Goal: Task Accomplishment & Management: Manage account settings

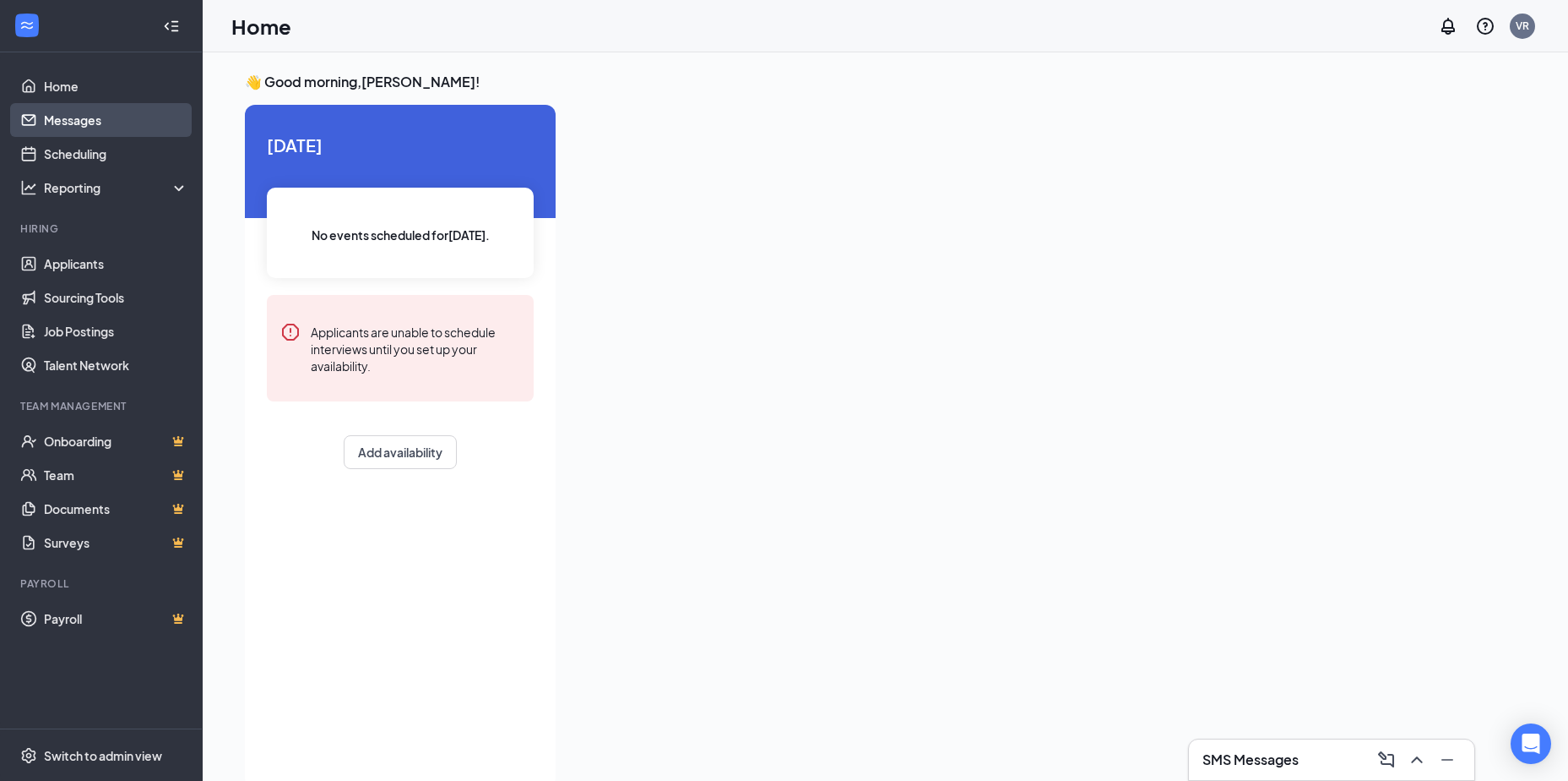
click at [61, 119] on link "Messages" at bounding box center [116, 120] width 144 height 34
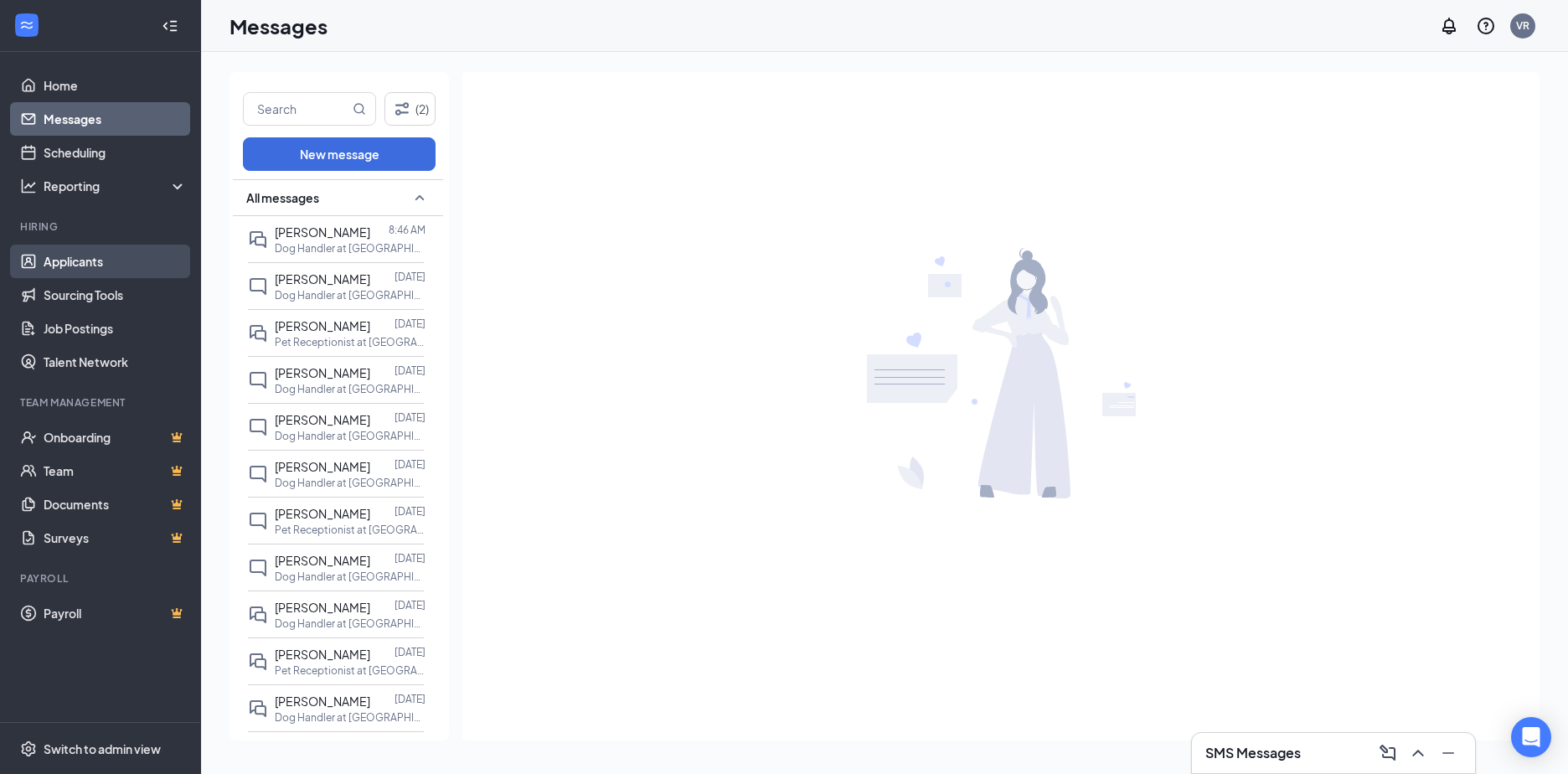
click at [102, 255] on link "Applicants" at bounding box center [116, 261] width 143 height 34
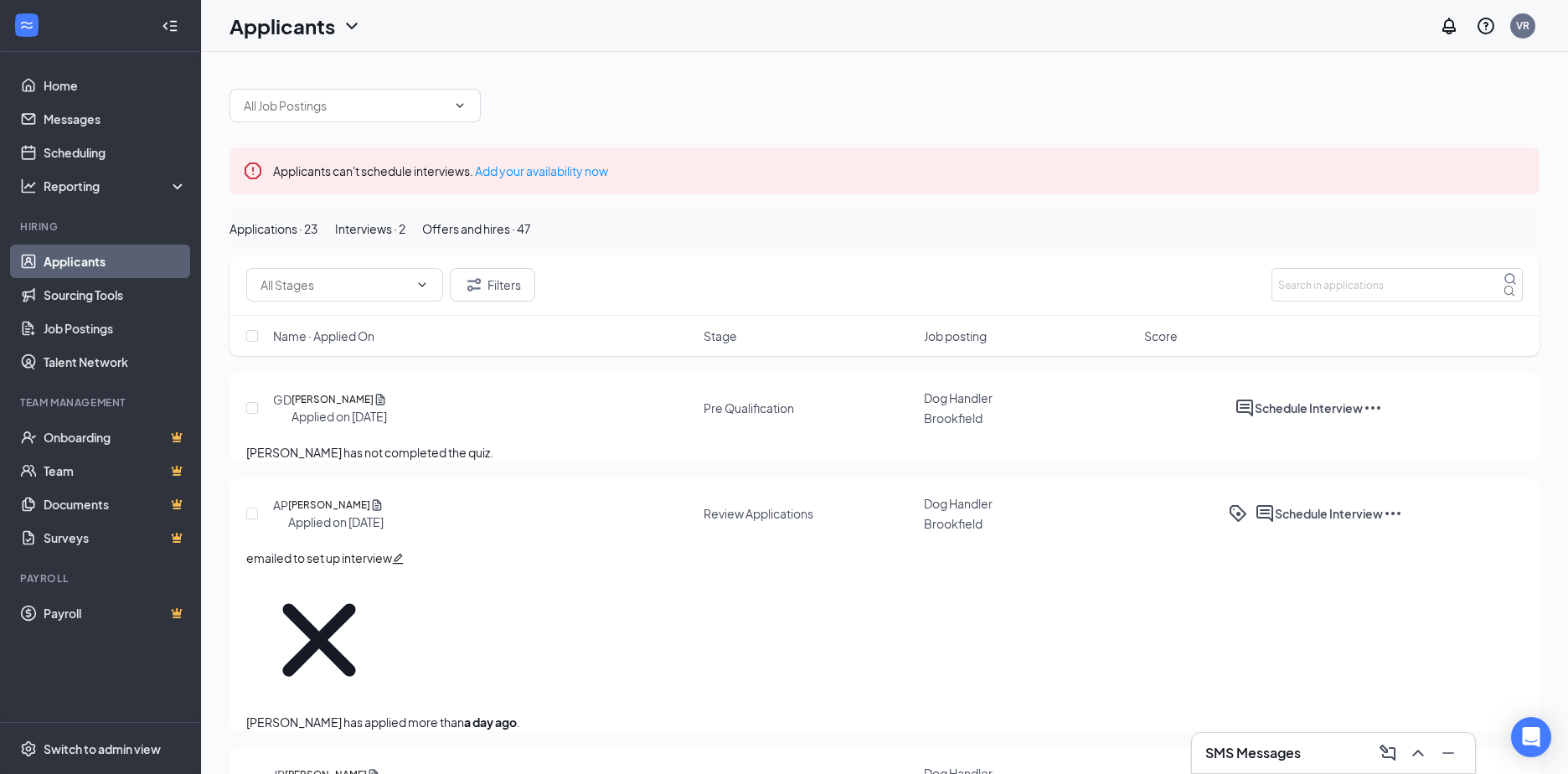
click at [531, 238] on div "Offers and hires · 47" at bounding box center [477, 228] width 109 height 18
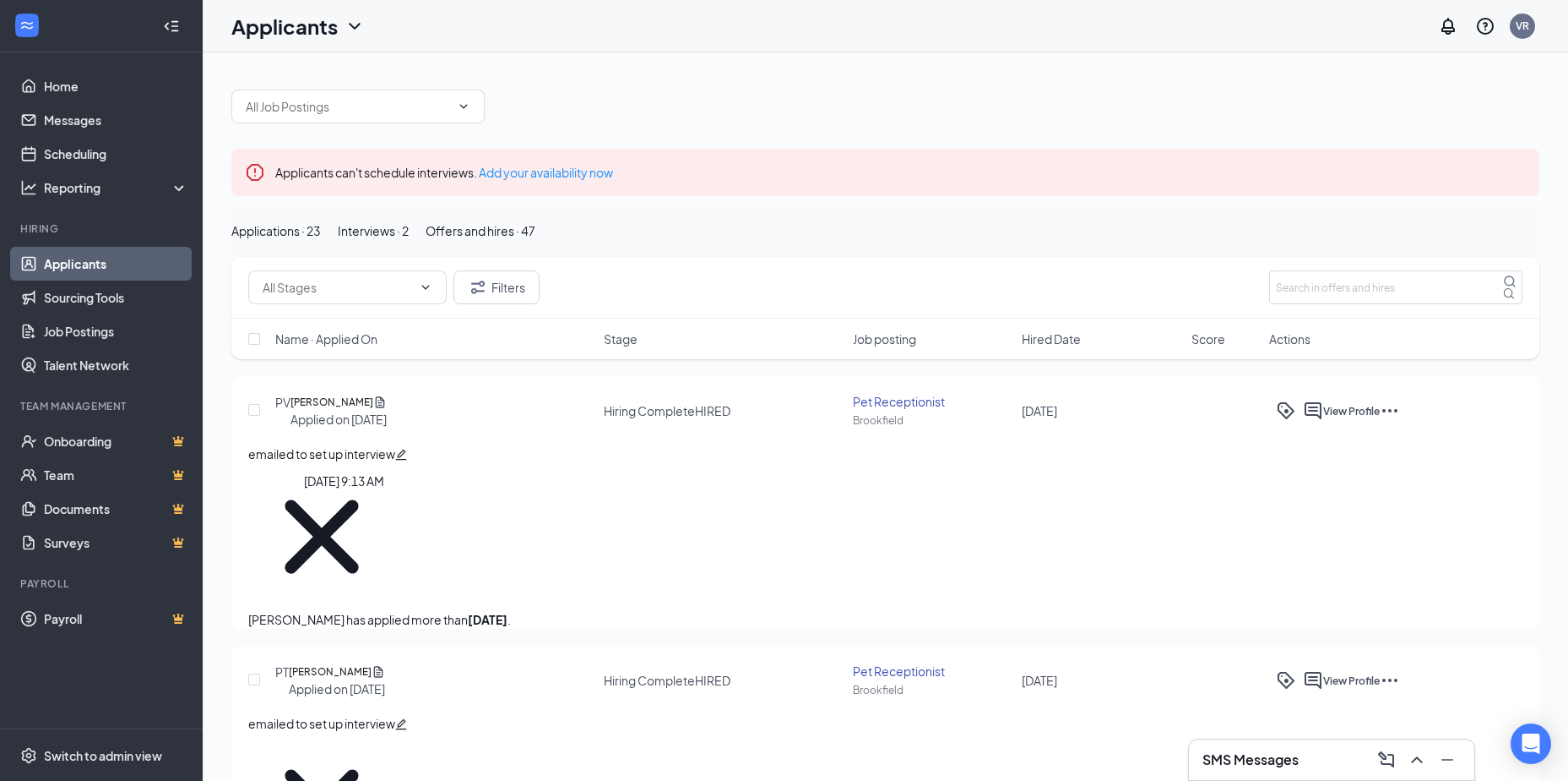
click at [373, 411] on h5 "[PERSON_NAME]" at bounding box center [331, 402] width 83 height 17
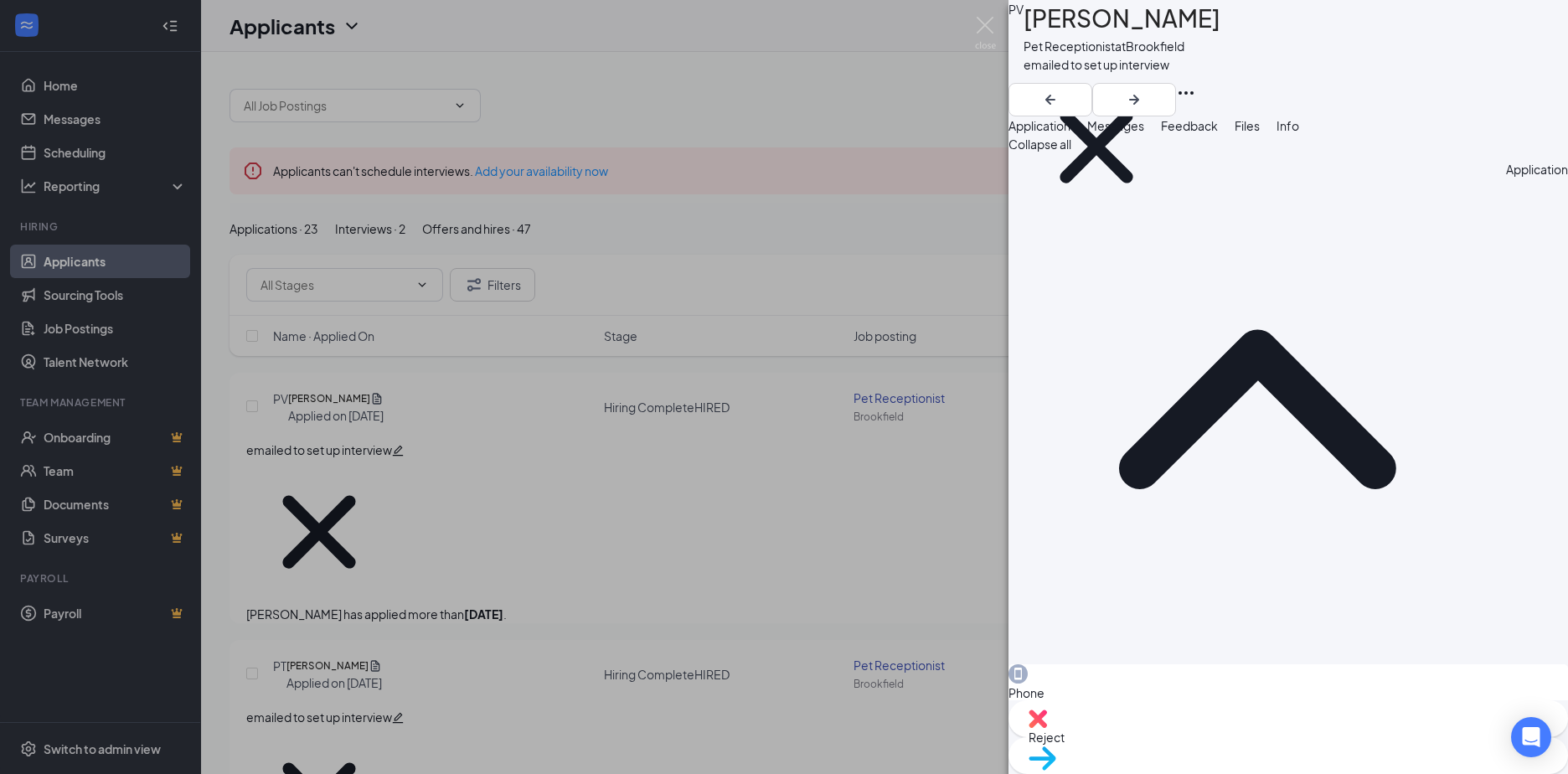
click at [1144, 133] on span "Messages" at bounding box center [1115, 125] width 57 height 15
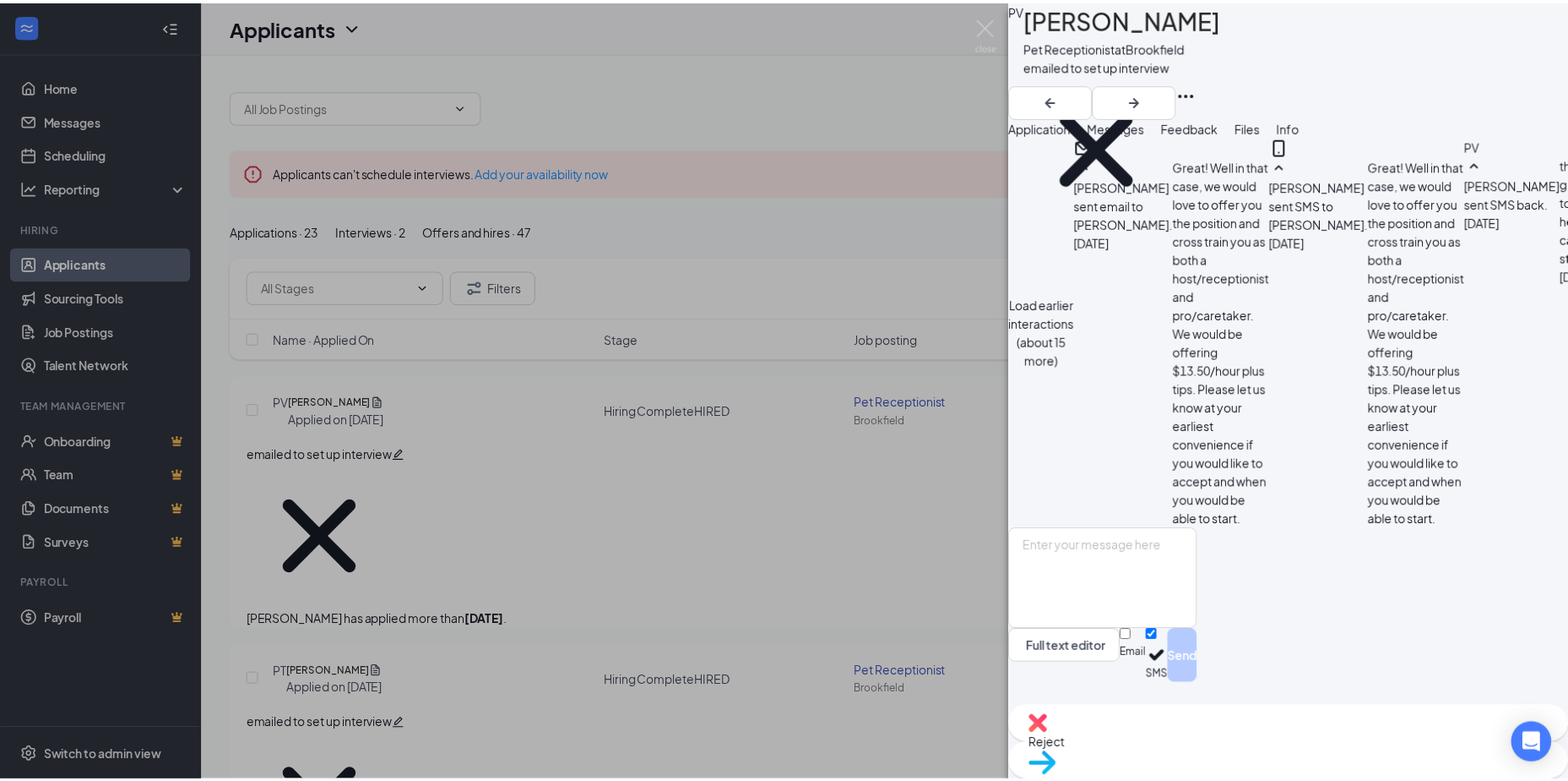
scroll to position [187, 0]
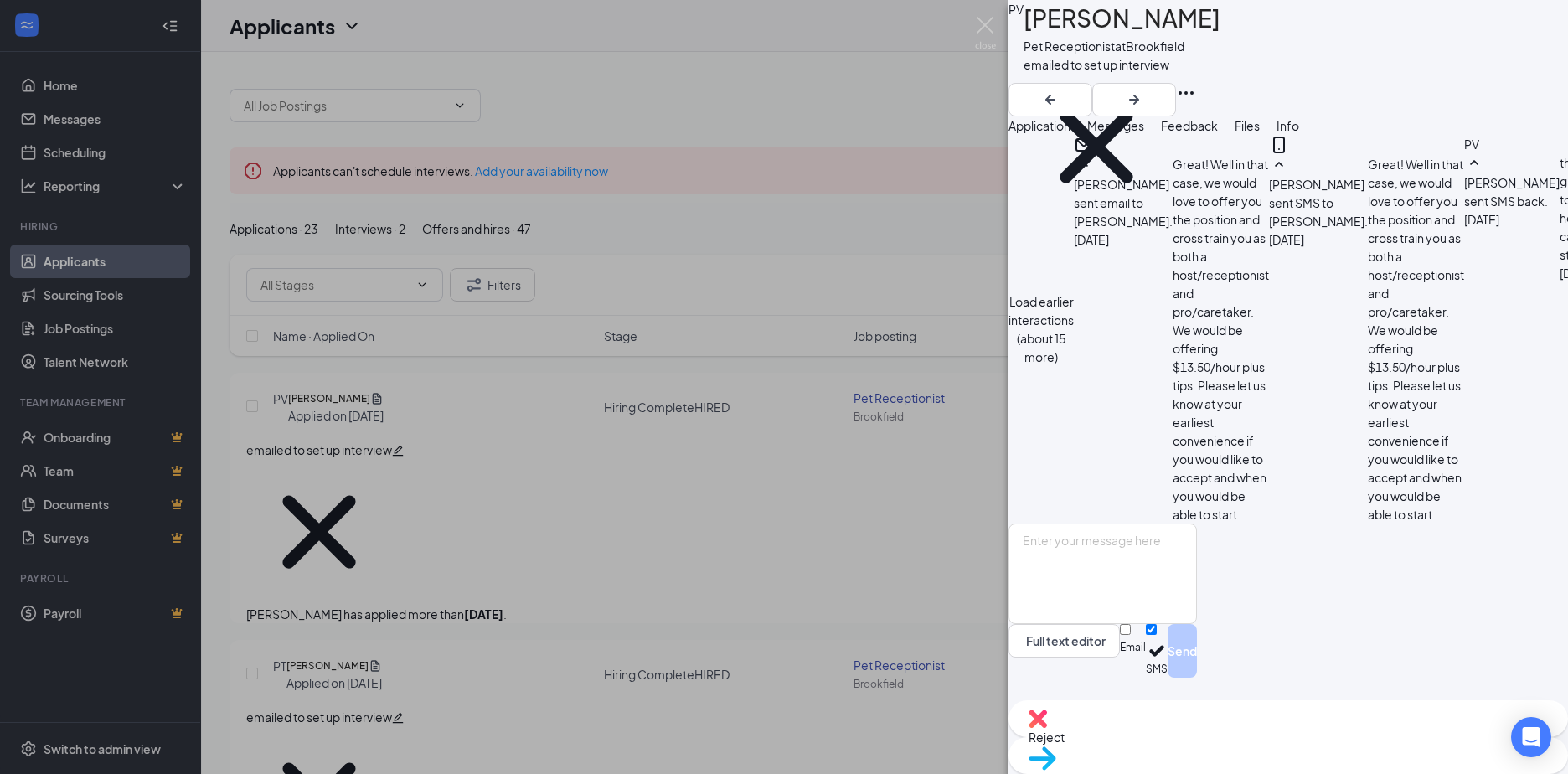
click at [975, 25] on img at bounding box center [985, 33] width 21 height 33
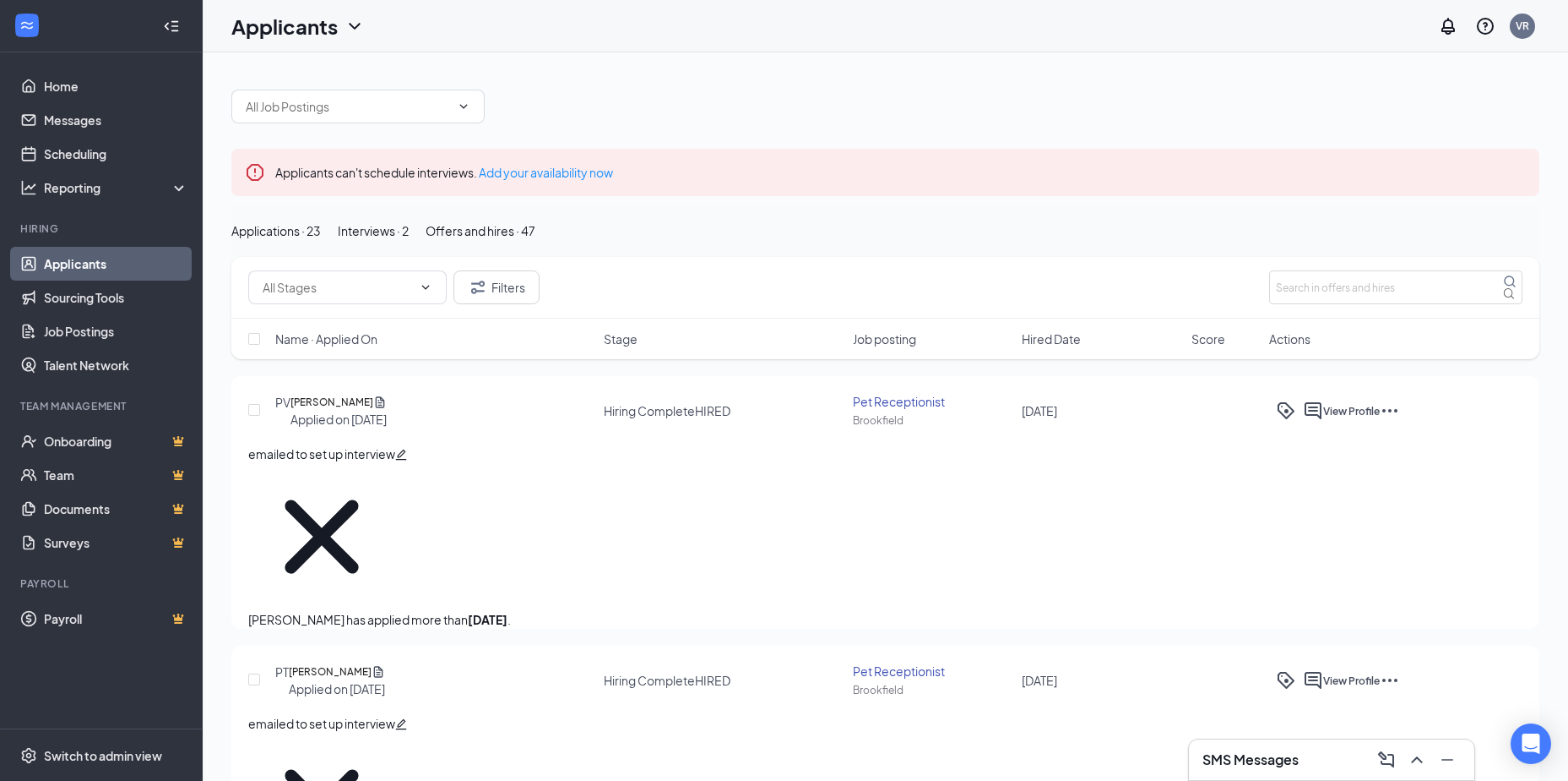
click at [309, 240] on div "Applications · 23" at bounding box center [276, 230] width 90 height 18
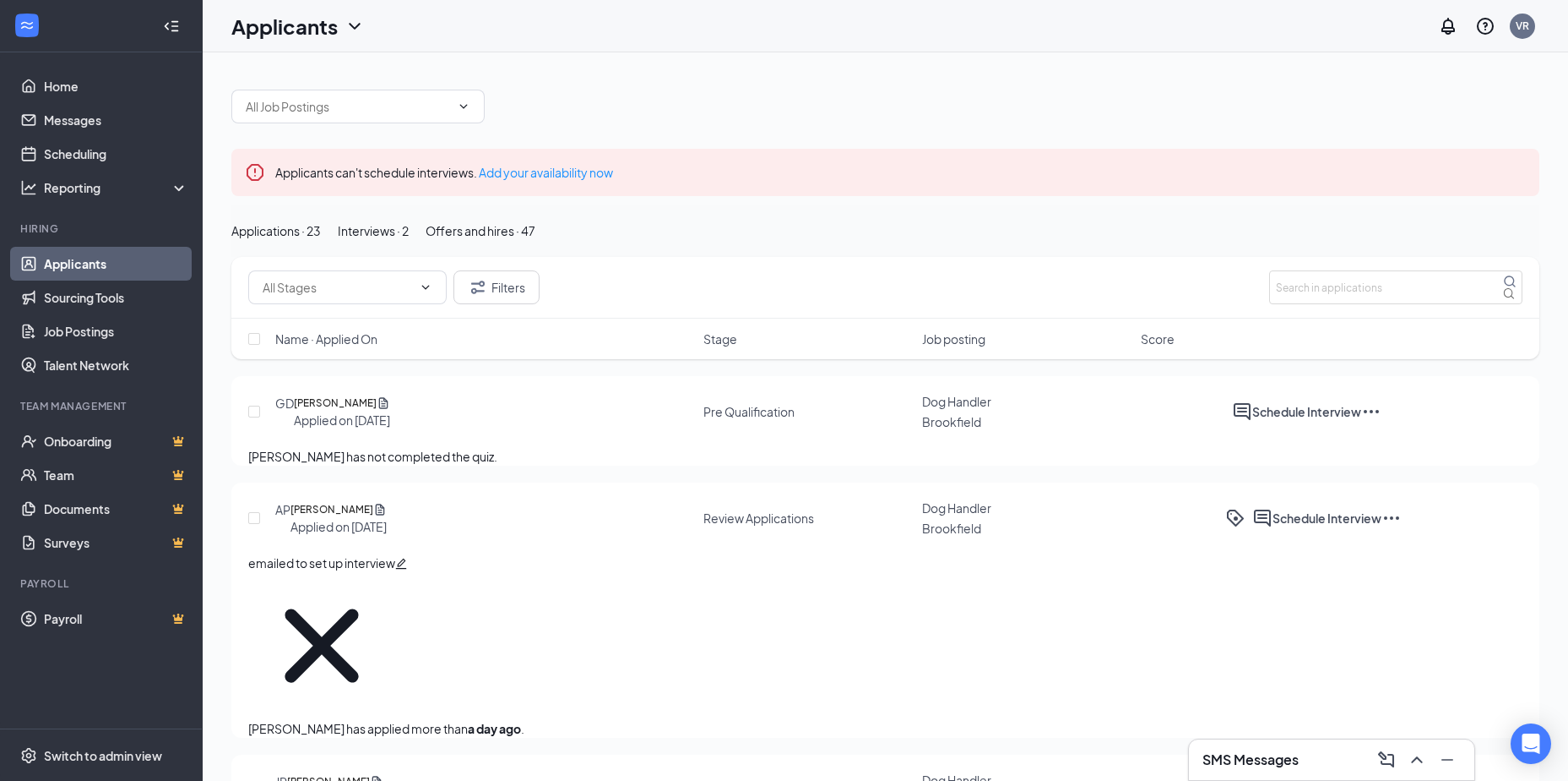
click at [535, 240] on div "Offers and hires · 47" at bounding box center [481, 230] width 110 height 18
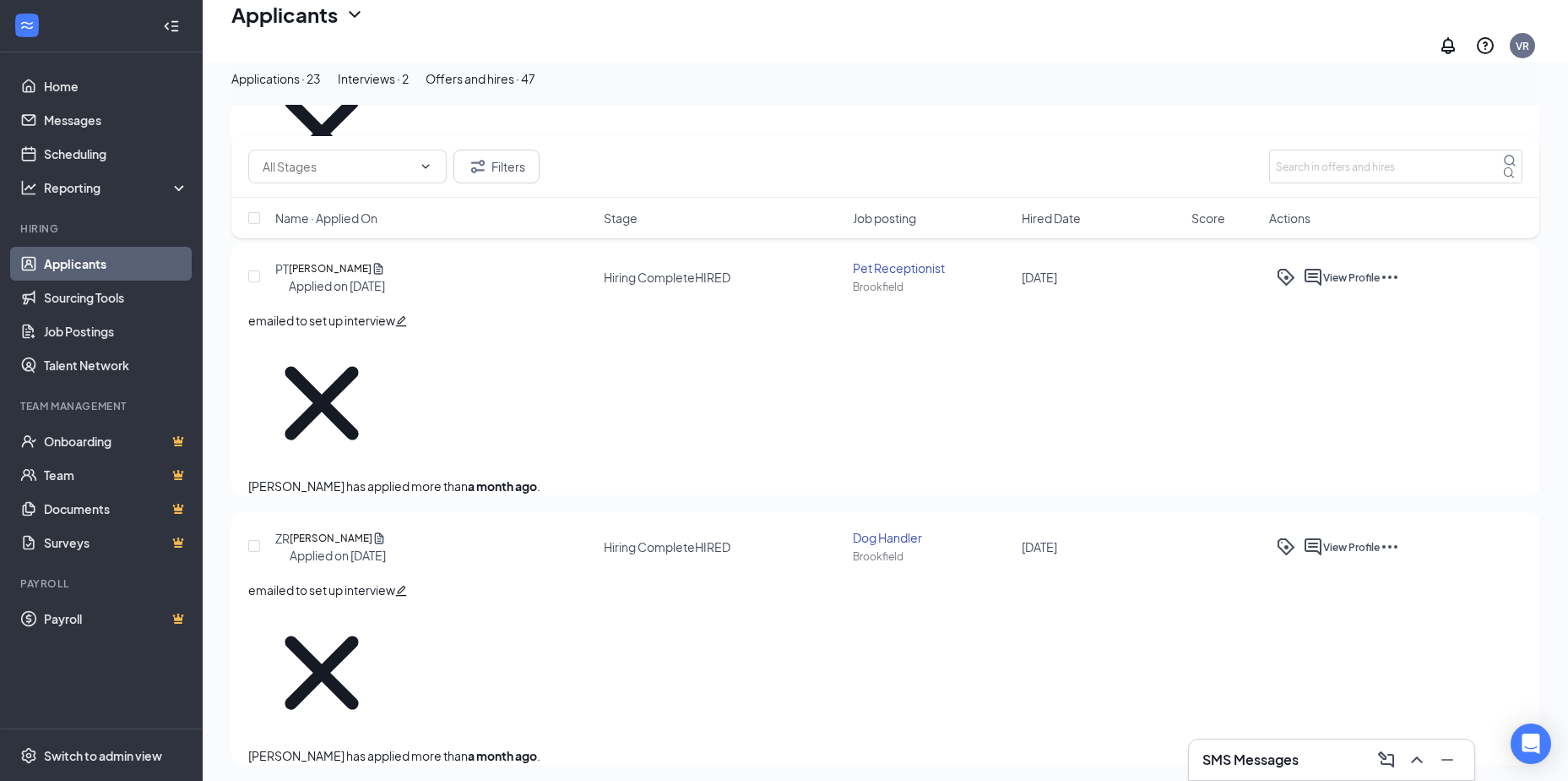
scroll to position [507, 0]
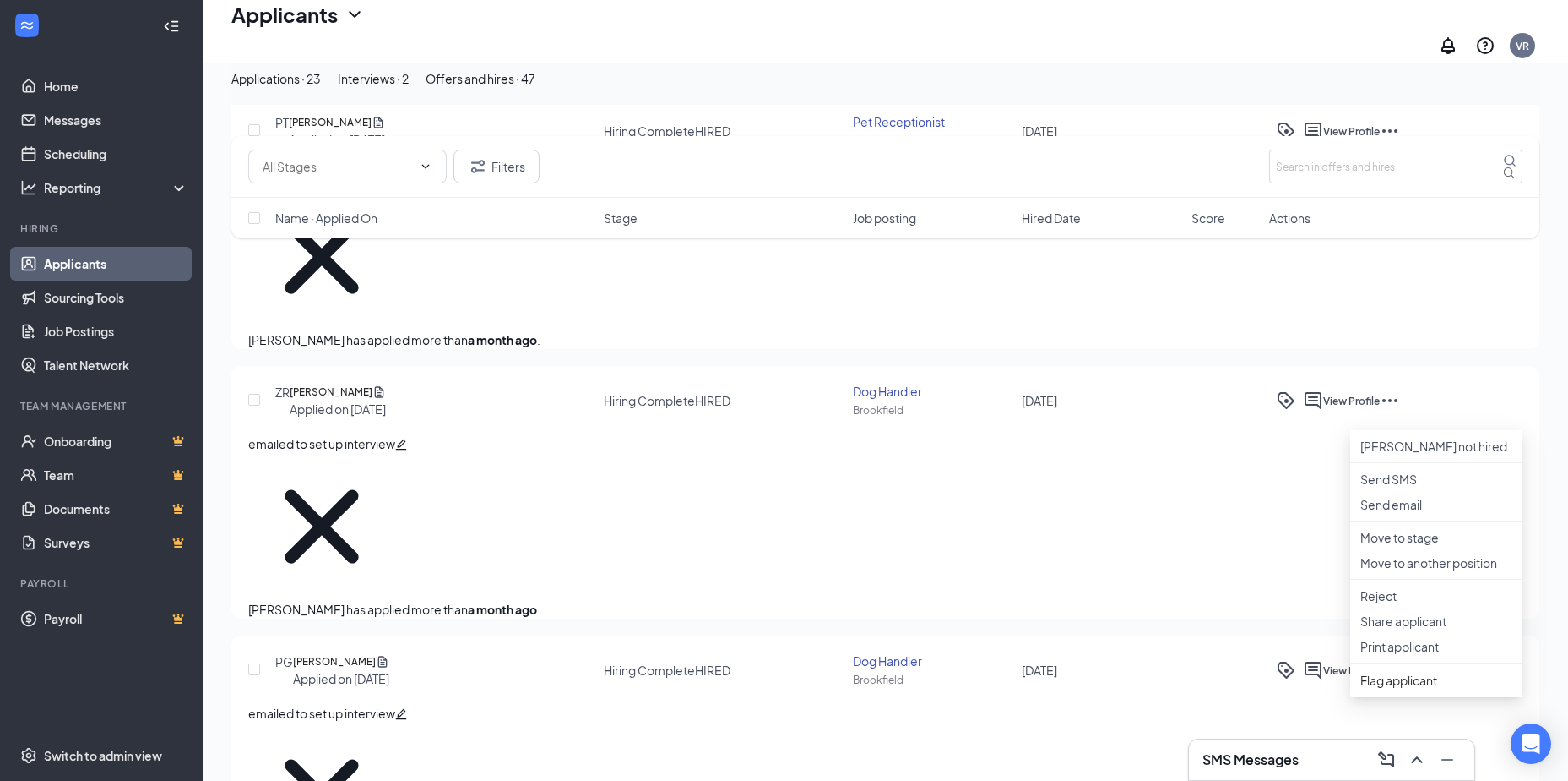
scroll to position [676, 0]
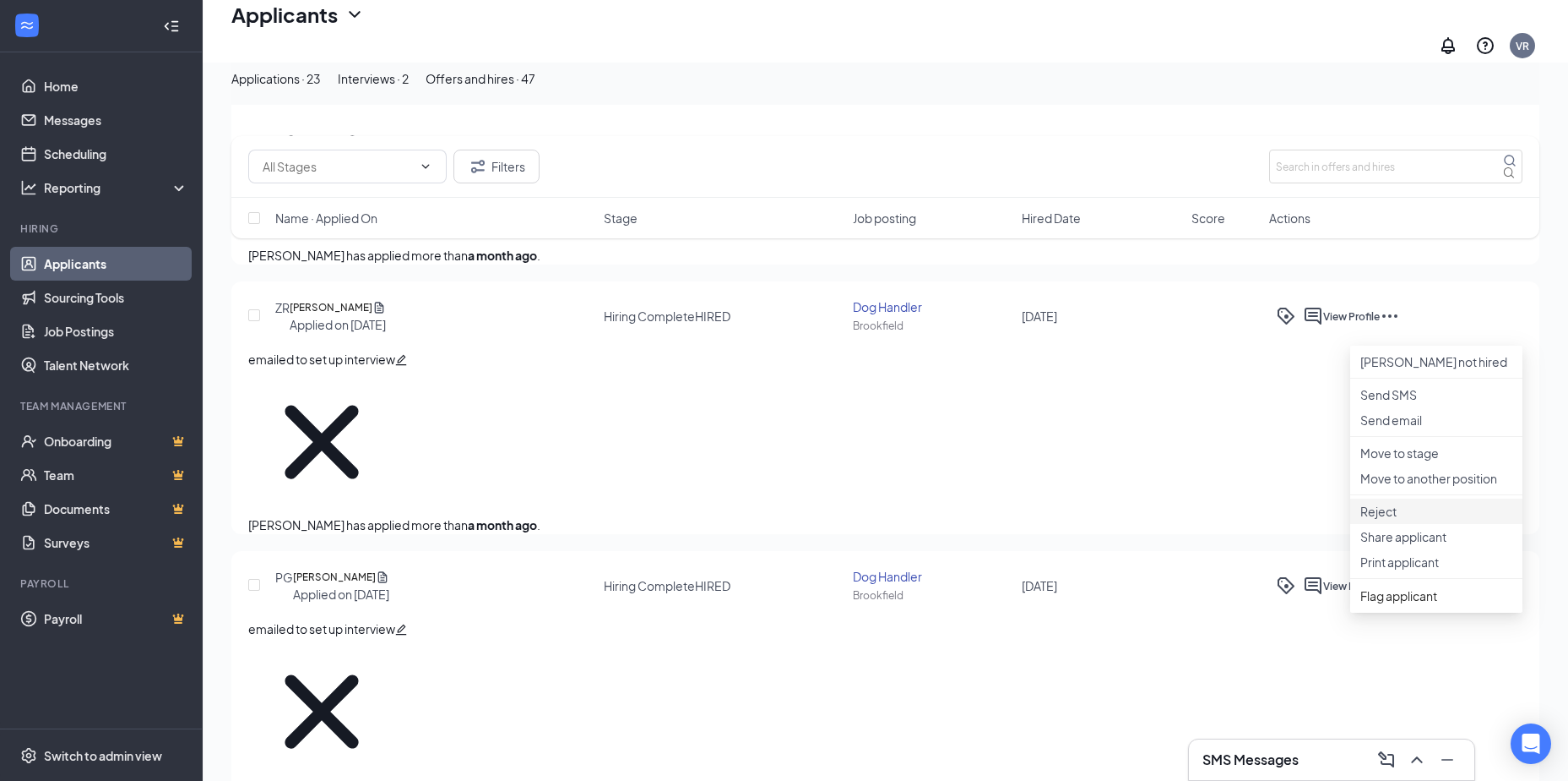
click at [1401, 519] on p "Reject" at bounding box center [1436, 511] width 152 height 17
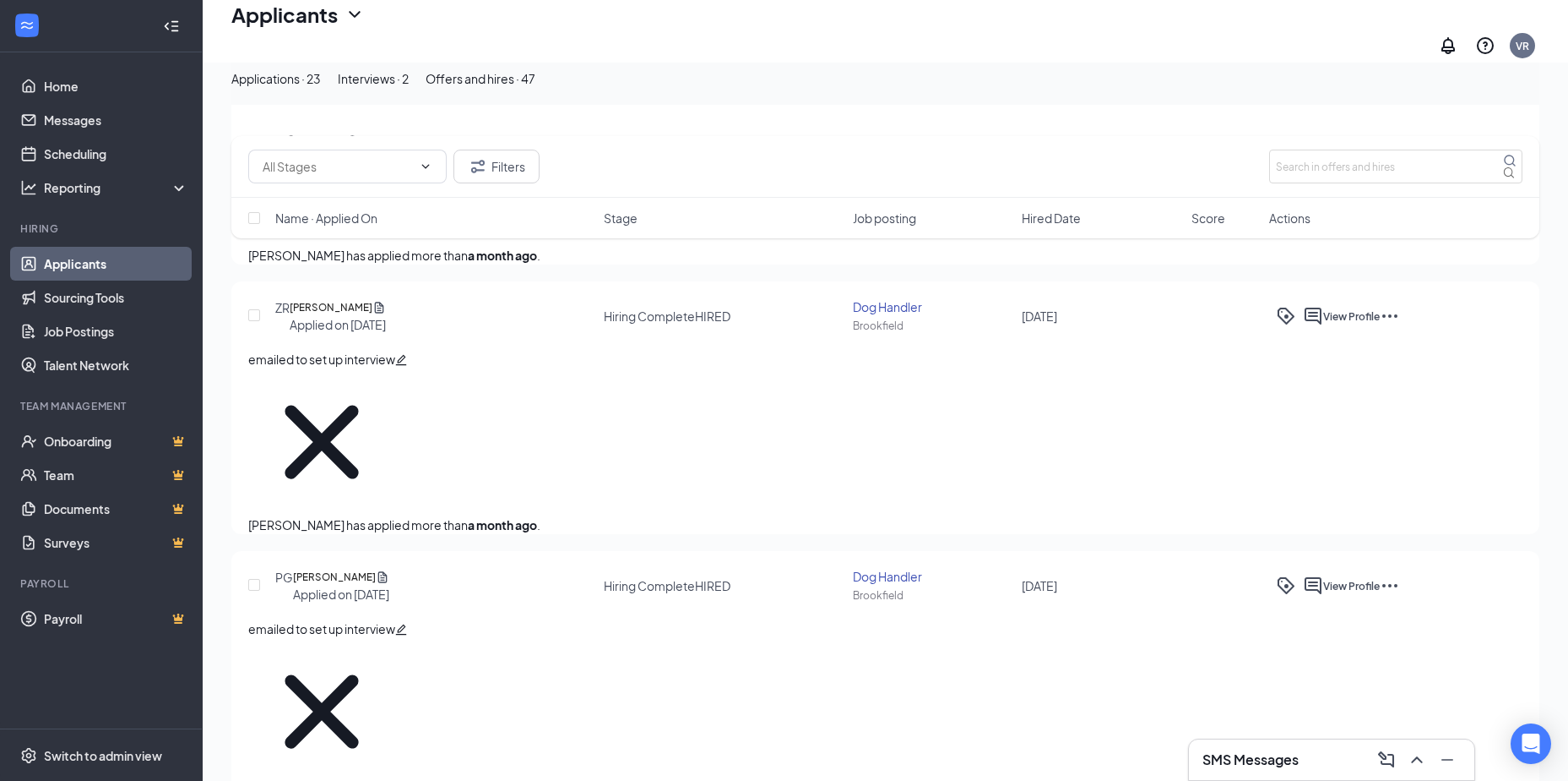
type textarea "No show no called for first day of training"
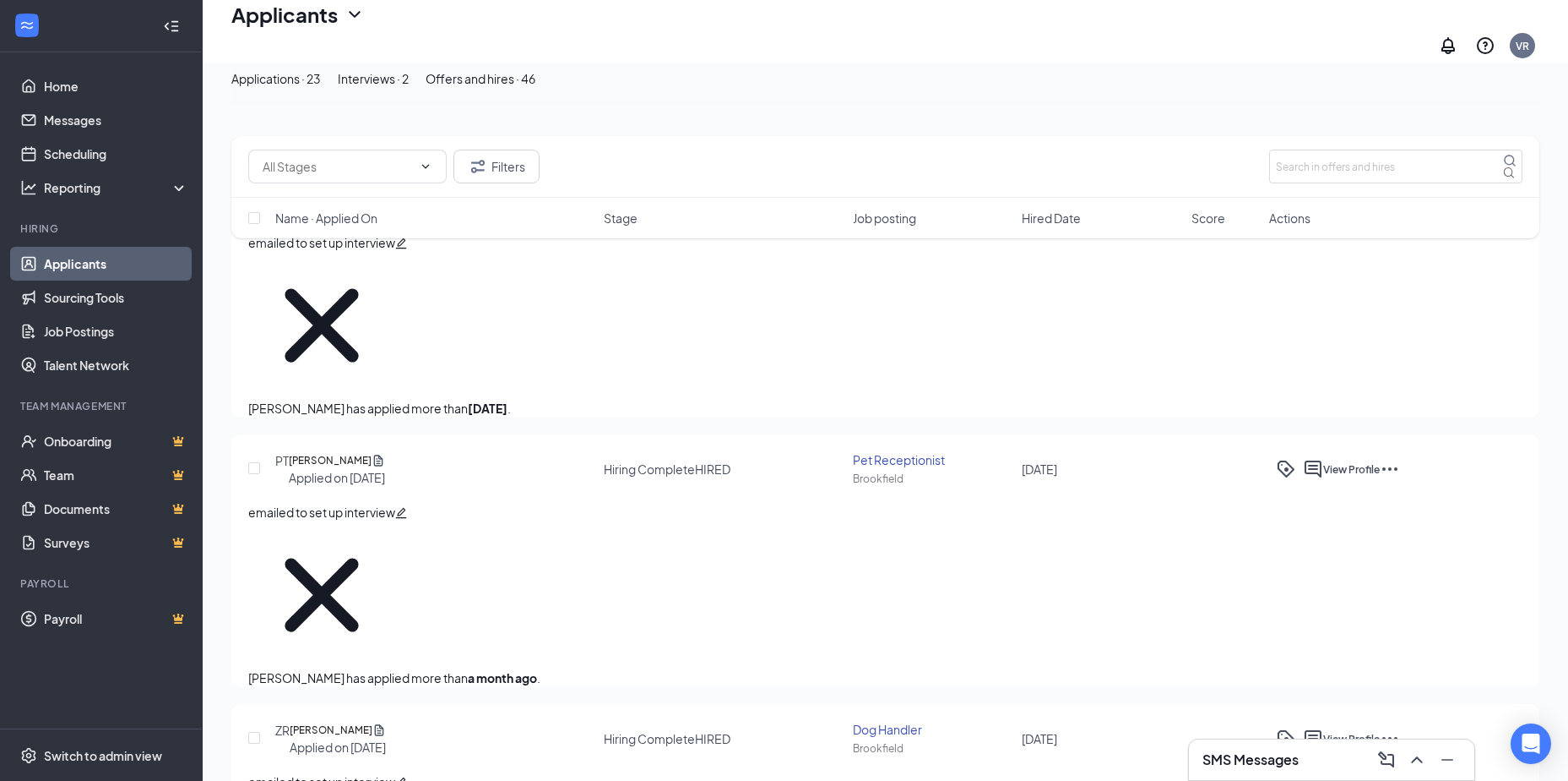
scroll to position [0, 0]
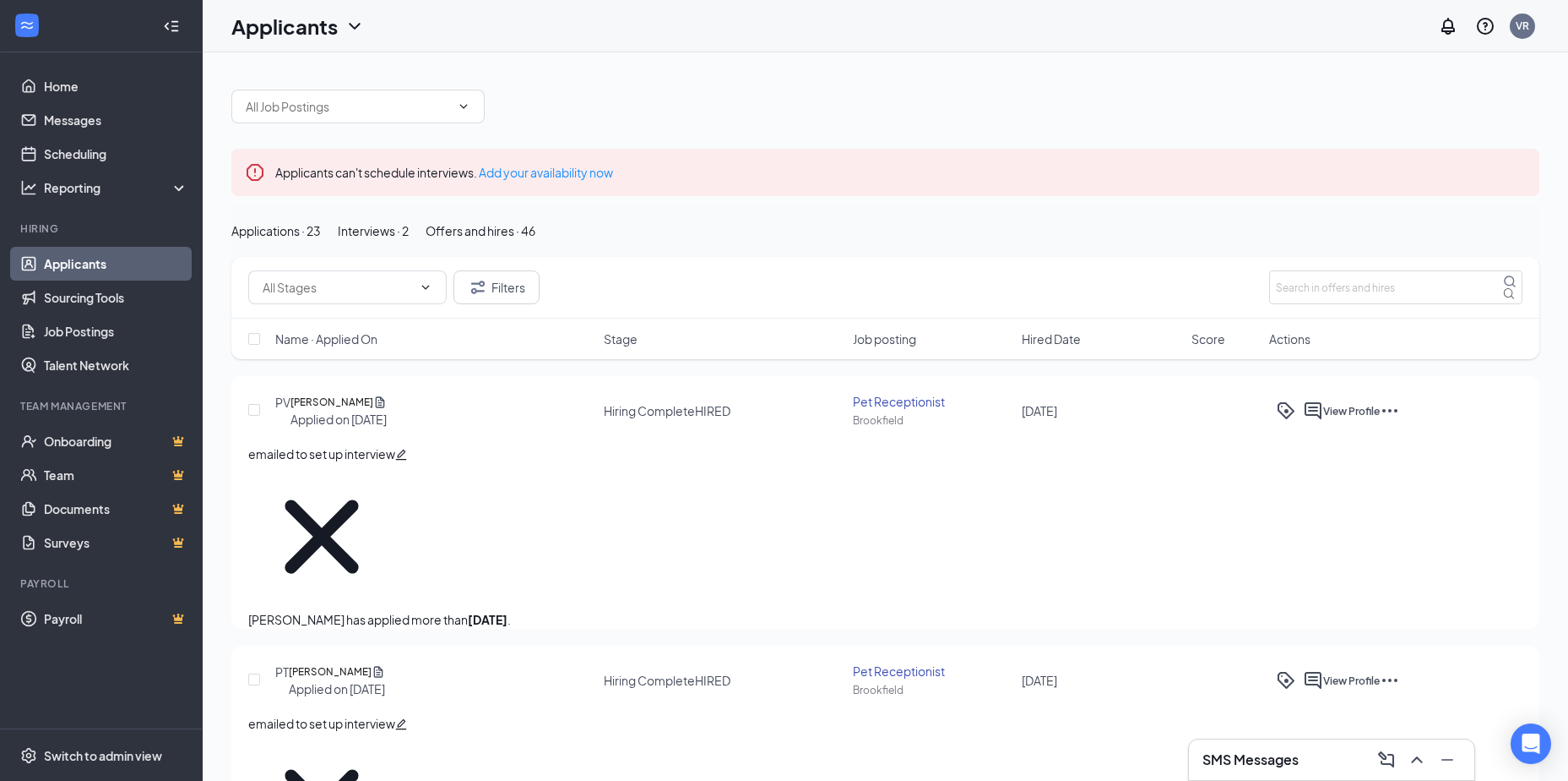
click at [302, 240] on div "Applications · 23" at bounding box center [276, 230] width 90 height 18
